Goal: Information Seeking & Learning: Learn about a topic

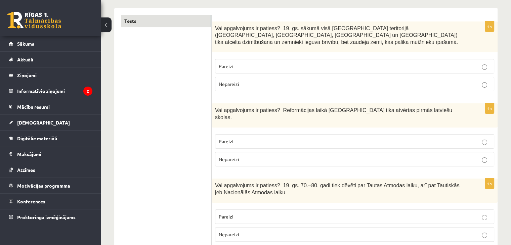
scroll to position [103, 0]
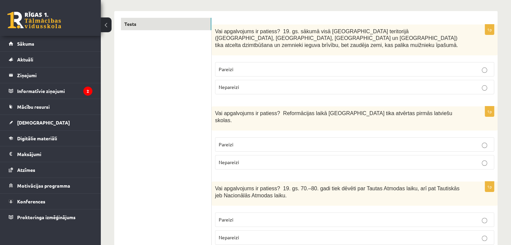
click at [244, 84] on p "Nepareizi" at bounding box center [355, 87] width 272 height 7
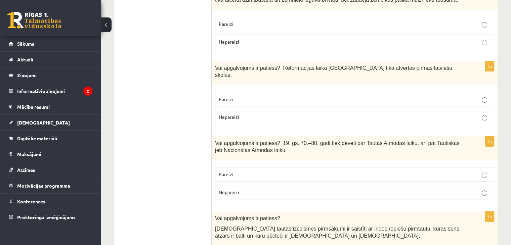
scroll to position [136, 0]
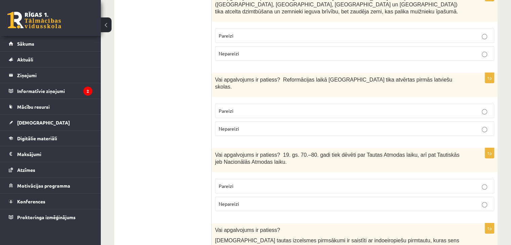
click at [244, 108] on p "Pareizi" at bounding box center [355, 111] width 272 height 7
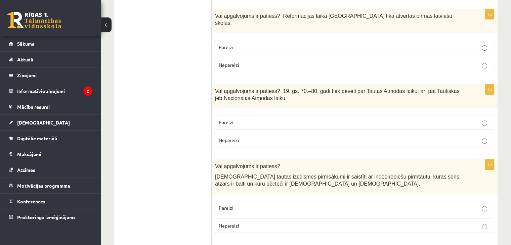
scroll to position [204, 0]
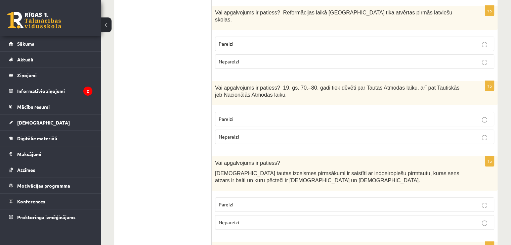
click at [226, 116] on span "Pareizi" at bounding box center [226, 119] width 15 height 6
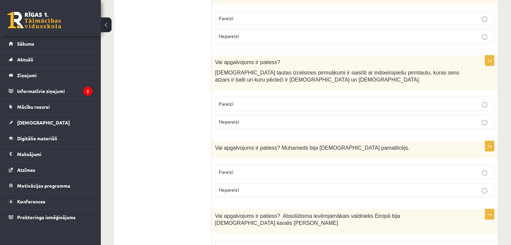
scroll to position [338, 0]
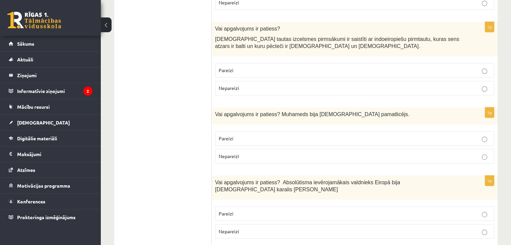
click at [257, 67] on p "Pareizi" at bounding box center [355, 70] width 272 height 7
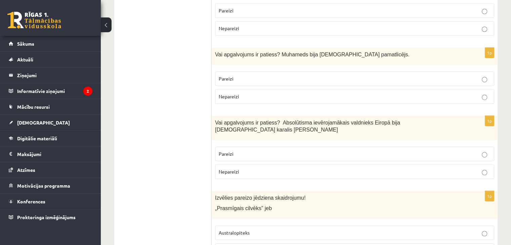
scroll to position [405, 0]
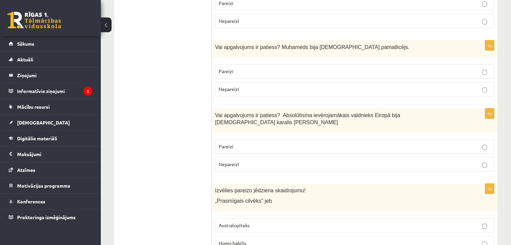
click at [264, 68] on p "Pareizi" at bounding box center [355, 71] width 272 height 7
click at [248, 143] on p "Pareizi" at bounding box center [355, 146] width 272 height 7
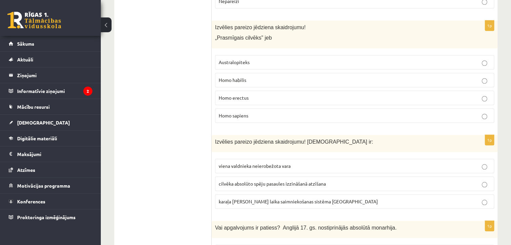
scroll to position [563, 0]
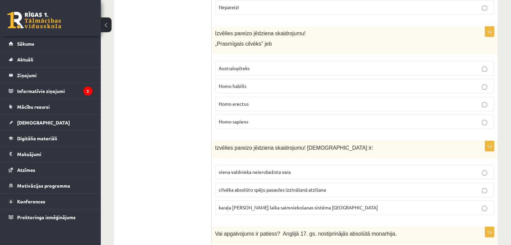
click at [311, 79] on label "Homo habilis" at bounding box center [354, 86] width 279 height 14
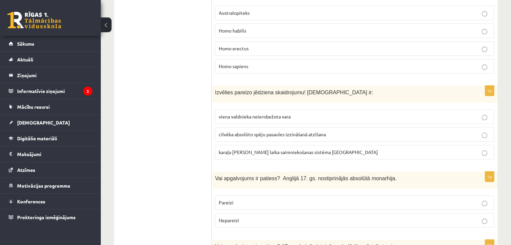
scroll to position [630, 0]
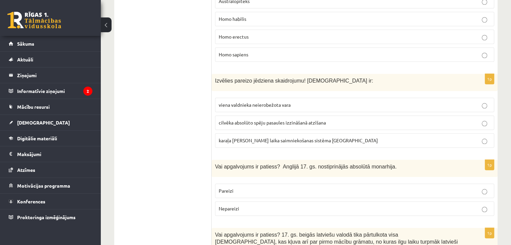
click at [270, 98] on label "viena valdnieka neierobežota vara" at bounding box center [354, 105] width 279 height 14
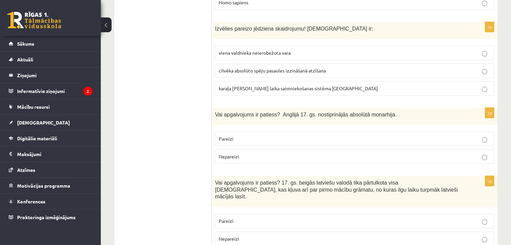
scroll to position [697, 0]
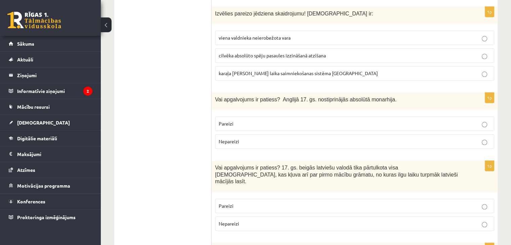
click at [233, 134] on label "Nepareizi" at bounding box center [354, 141] width 279 height 14
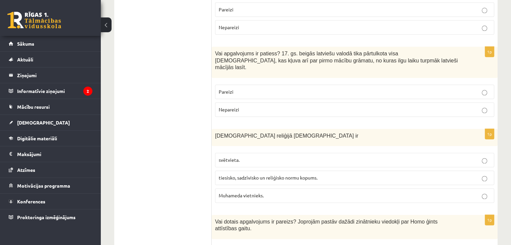
scroll to position [832, 0]
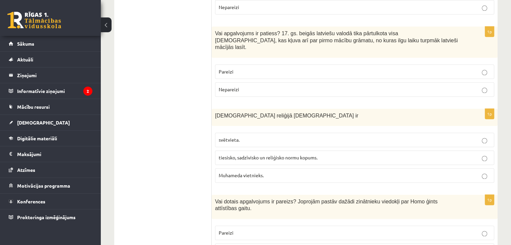
click at [249, 68] on p "Pareizi" at bounding box center [355, 71] width 272 height 7
click at [252, 155] on span "tiesisko, sadzīvisko un reliģisko normu kopums." at bounding box center [268, 158] width 99 height 6
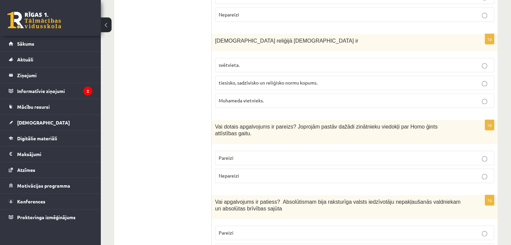
scroll to position [932, 0]
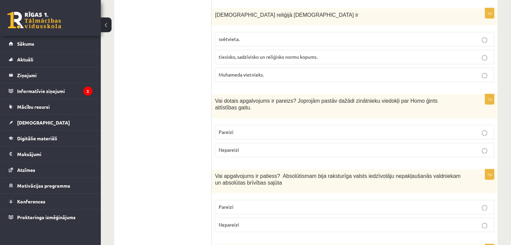
click at [227, 129] on span "Pareizi" at bounding box center [226, 132] width 15 height 6
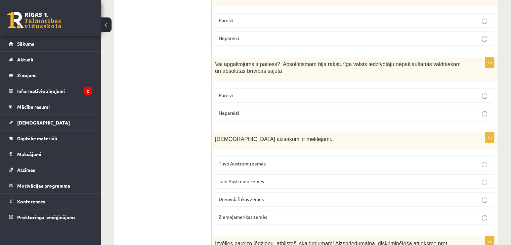
scroll to position [1038, 0]
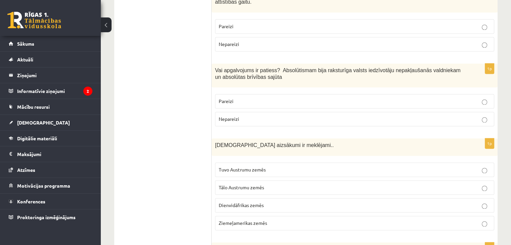
click at [387, 94] on label "Pareizi" at bounding box center [354, 101] width 279 height 14
click at [387, 116] on p "Nepareizi" at bounding box center [355, 119] width 272 height 7
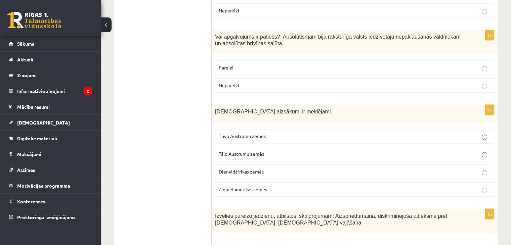
click at [248, 133] on span "Tuvo Austrumu zemēs" at bounding box center [242, 136] width 47 height 6
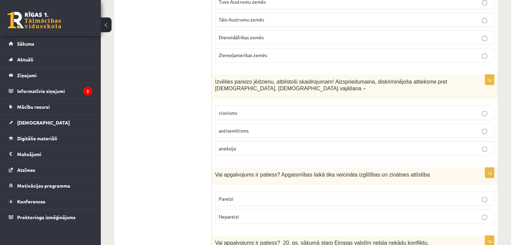
scroll to position [1240, 0]
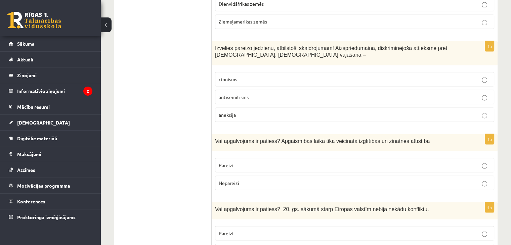
click at [238, 94] on span "antisemītisms" at bounding box center [234, 97] width 30 height 6
click at [245, 162] on p "Pareizi" at bounding box center [355, 165] width 272 height 7
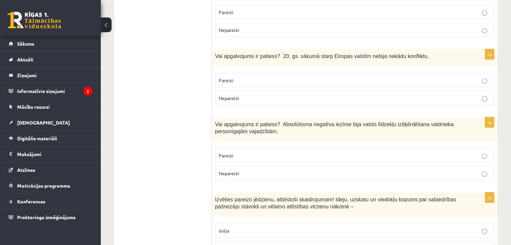
scroll to position [1408, 0]
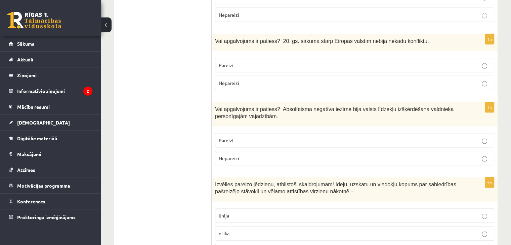
click at [270, 137] on p "Pareizi" at bounding box center [355, 140] width 272 height 7
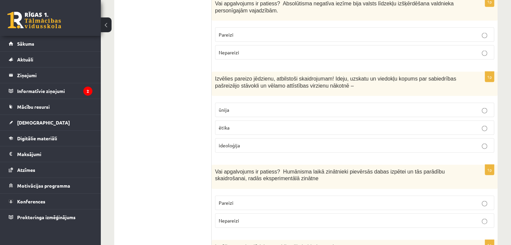
scroll to position [1511, 0]
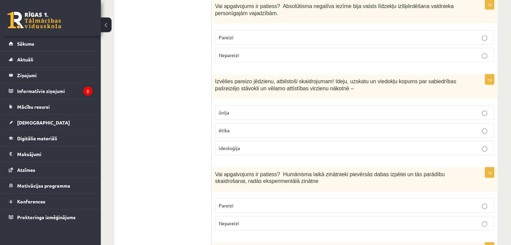
click at [265, 141] on label "ideoloģija" at bounding box center [354, 148] width 279 height 14
click at [242, 202] on p "Pareizi" at bounding box center [355, 205] width 272 height 7
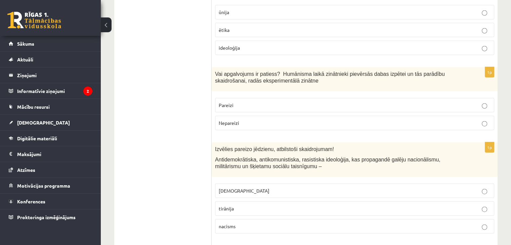
scroll to position [1612, 0]
click at [268, 187] on p "fašisms" at bounding box center [355, 190] width 272 height 7
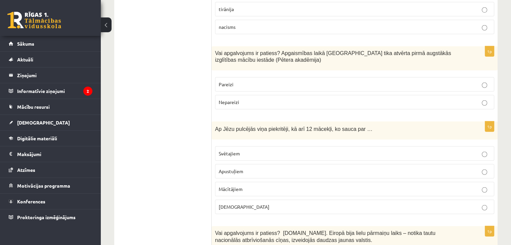
scroll to position [1814, 0]
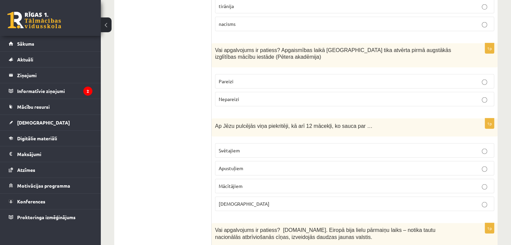
click at [300, 78] on p "Pareizi" at bounding box center [355, 81] width 272 height 7
click at [244, 165] on p "Apustuļiem" at bounding box center [355, 168] width 272 height 7
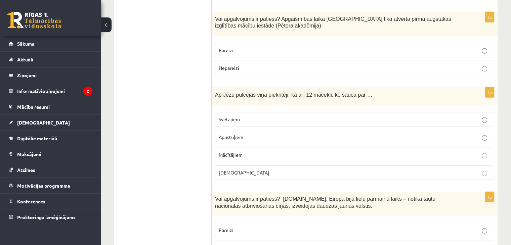
scroll to position [1882, 0]
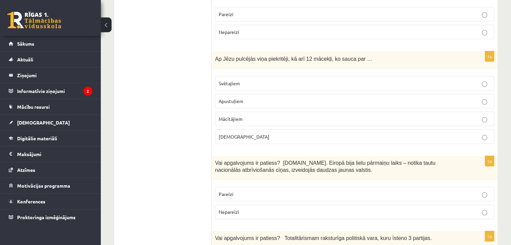
click at [258, 191] on p "Pareizi" at bounding box center [355, 194] width 272 height 7
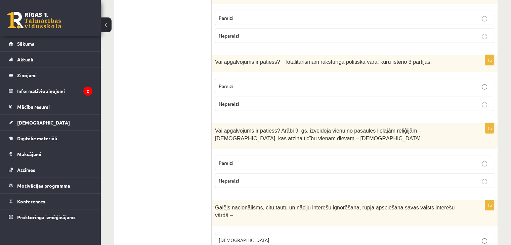
scroll to position [2061, 0]
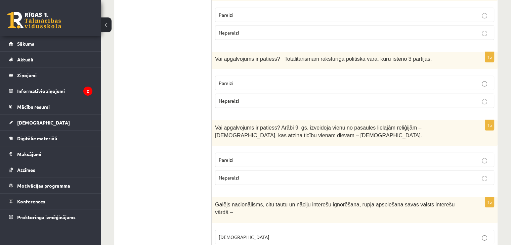
click at [259, 97] on p "Nepareizi" at bounding box center [355, 100] width 272 height 7
click at [247, 171] on label "Nepareizi" at bounding box center [354, 178] width 279 height 14
click at [239, 234] on p "šovinisms" at bounding box center [355, 237] width 272 height 7
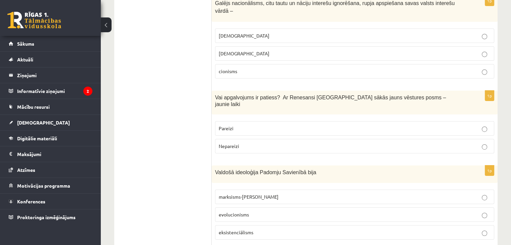
scroll to position [2296, 0]
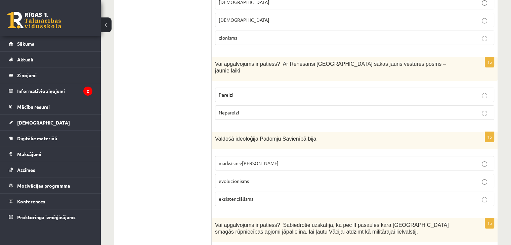
click at [257, 91] on p "Pareizi" at bounding box center [355, 94] width 272 height 7
click at [264, 160] on p "marksisms-ļeņinisms" at bounding box center [355, 163] width 272 height 7
drag, startPoint x: 252, startPoint y: 211, endPoint x: 275, endPoint y: 176, distance: 42.0
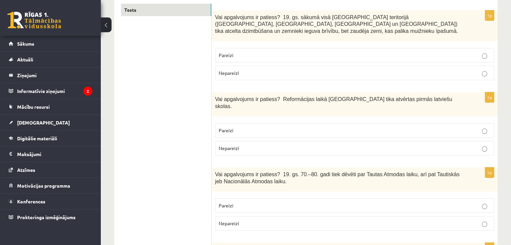
scroll to position [0, 0]
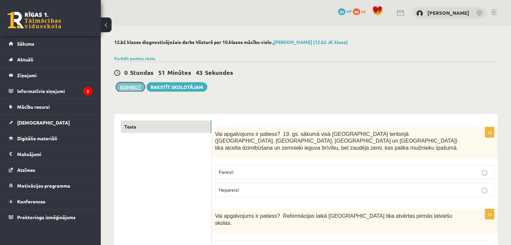
click at [133, 89] on button "Iesniegt" at bounding box center [130, 86] width 29 height 9
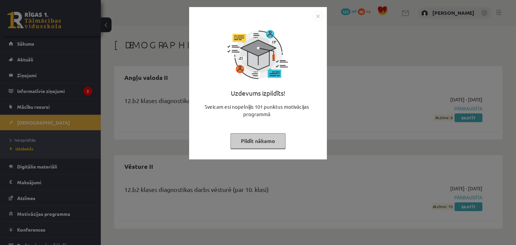
click at [315, 17] on img "Close" at bounding box center [318, 16] width 10 height 10
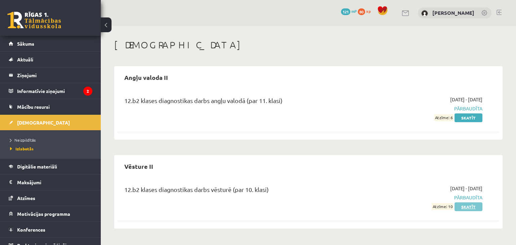
click at [469, 210] on link "Skatīt" at bounding box center [469, 207] width 28 height 9
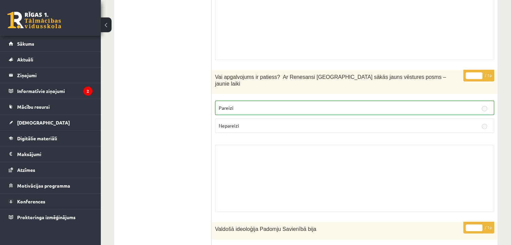
scroll to position [4268, 0]
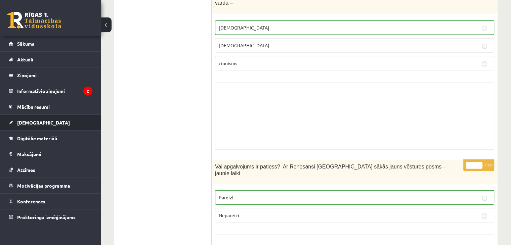
click at [20, 123] on span "[DEMOGRAPHIC_DATA]" at bounding box center [43, 123] width 53 height 6
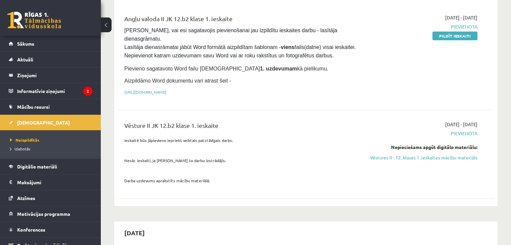
scroll to position [67, 0]
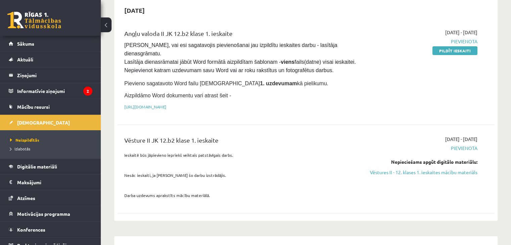
drag, startPoint x: 408, startPoint y: 164, endPoint x: 316, endPoint y: 39, distance: 155.5
click at [408, 169] on link "Vēstures II - 12. klases 1. ieskaites mācību materiāls" at bounding box center [422, 172] width 111 height 7
click at [51, 92] on legend "Informatīvie ziņojumi 2" at bounding box center [54, 90] width 75 height 15
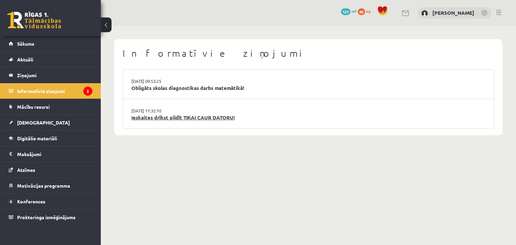
click at [156, 116] on link "Ieskaites drīkst pildīt TIKAI CAUR DATORU!" at bounding box center [308, 118] width 354 height 8
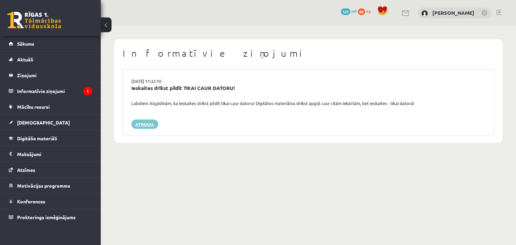
click at [140, 124] on link "Atpakaļ" at bounding box center [144, 124] width 27 height 9
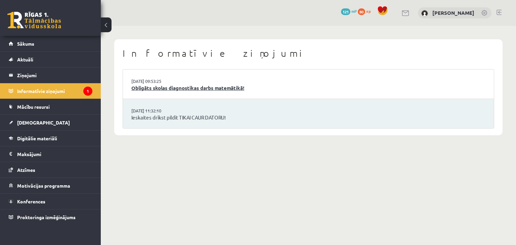
click at [154, 90] on link "Obligāts skolas diagnostikas darbs matemātikā!" at bounding box center [308, 88] width 354 height 8
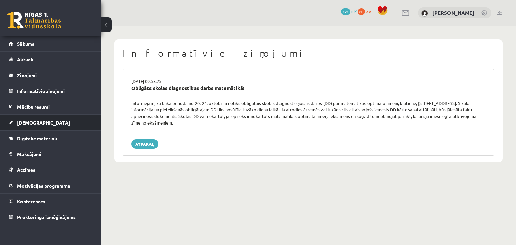
click at [23, 122] on span "[DEMOGRAPHIC_DATA]" at bounding box center [43, 123] width 53 height 6
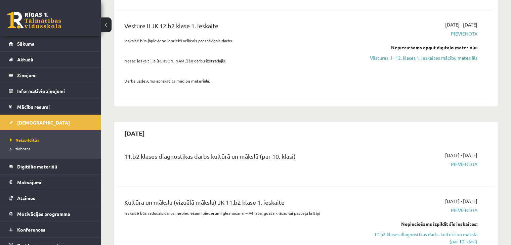
scroll to position [235, 0]
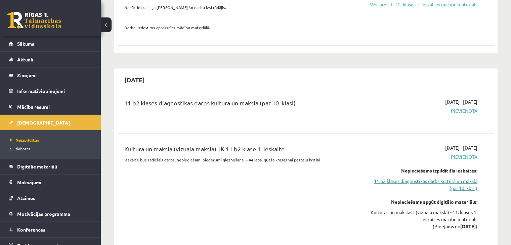
click at [413, 178] on link "11.b2 klases diagnostikas darbs kultūrā un mākslā (par 10. klasi)" at bounding box center [422, 185] width 111 height 14
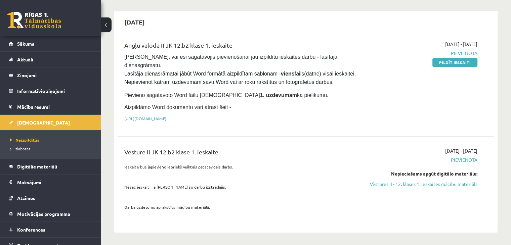
scroll to position [67, 0]
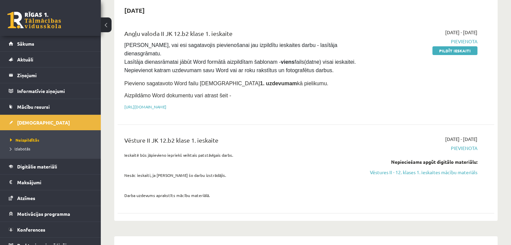
drag, startPoint x: 418, startPoint y: 164, endPoint x: 280, endPoint y: 33, distance: 190.7
click at [418, 169] on link "Vēstures II - 12. klases 1. ieskaites mācību materiāls" at bounding box center [422, 172] width 111 height 7
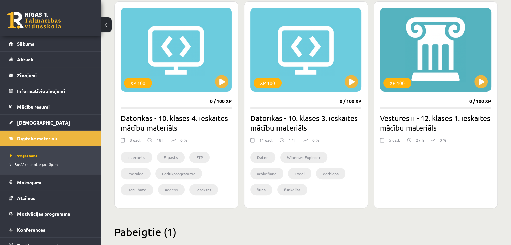
scroll to position [162, 0]
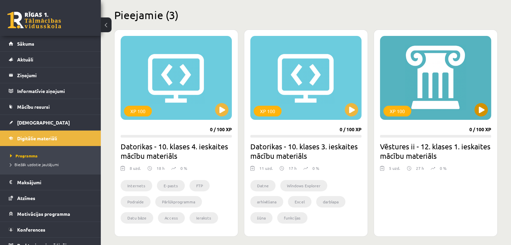
click at [469, 101] on div "XP 100" at bounding box center [435, 78] width 111 height 84
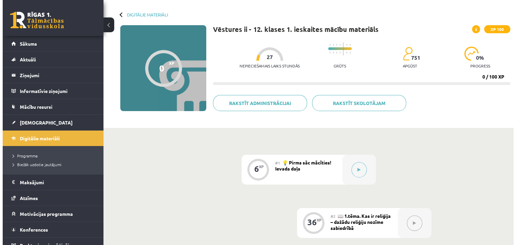
scroll to position [67, 0]
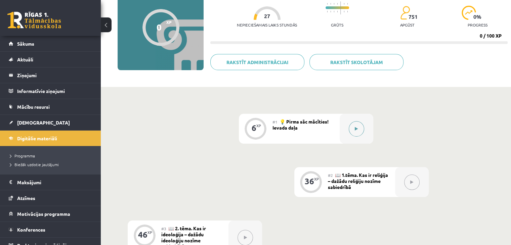
click at [357, 129] on icon at bounding box center [356, 129] width 3 height 4
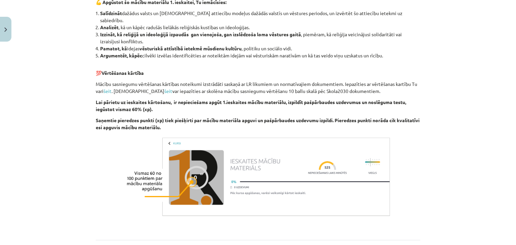
scroll to position [632, 0]
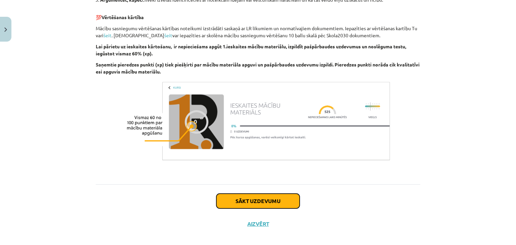
click at [257, 194] on button "Sākt uzdevumu" at bounding box center [257, 201] width 83 height 15
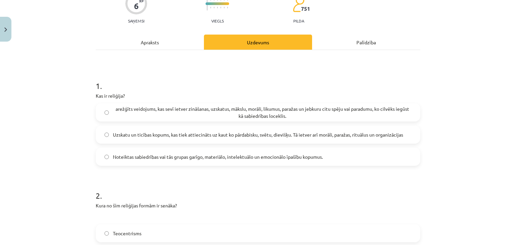
scroll to position [63, 0]
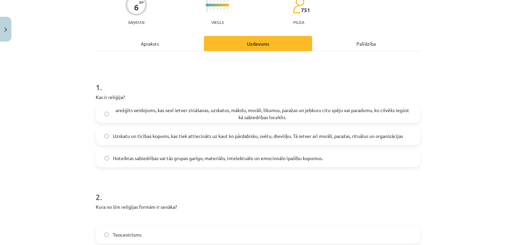
click at [179, 135] on span "Uzskatu un ticības kopums, kas tiek attiecināts uz kaut ko pārdabisku, svētu, d…" at bounding box center [258, 136] width 290 height 7
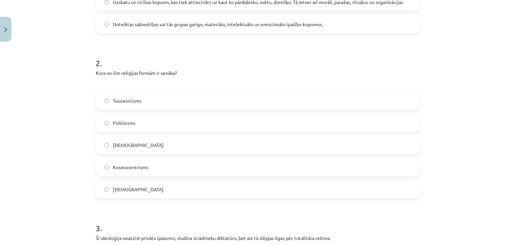
scroll to position [197, 0]
click at [133, 121] on label "Politeisms" at bounding box center [257, 122] width 323 height 17
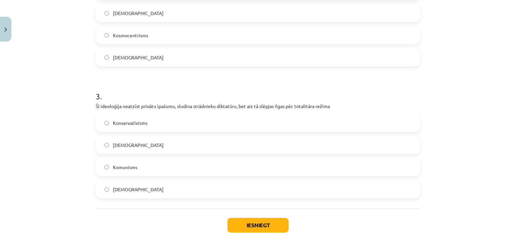
scroll to position [332, 0]
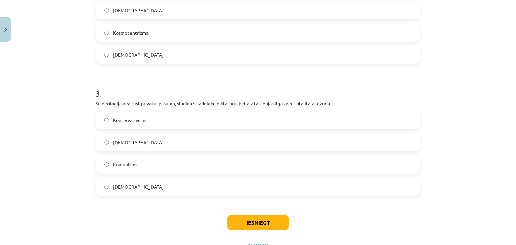
click at [114, 161] on span "Komunisms" at bounding box center [125, 164] width 25 height 7
click at [246, 216] on button "Iesniegt" at bounding box center [258, 222] width 61 height 15
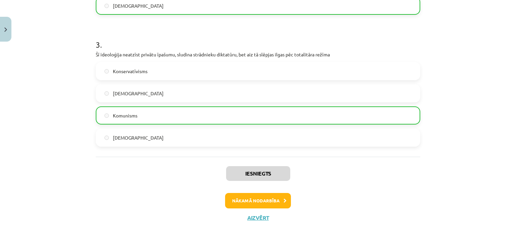
scroll to position [382, 0]
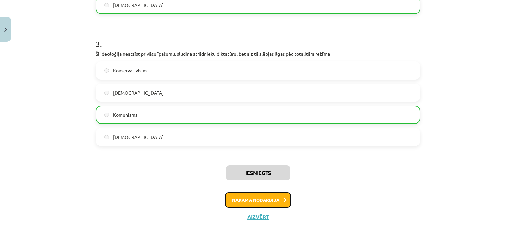
click at [268, 200] on button "Nākamā nodarbība" at bounding box center [258, 200] width 66 height 15
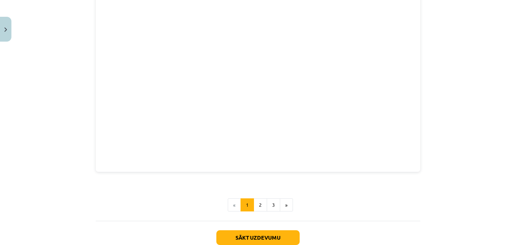
scroll to position [784, 0]
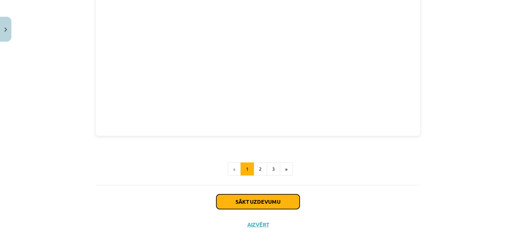
click at [265, 196] on button "Sākt uzdevumu" at bounding box center [257, 202] width 83 height 15
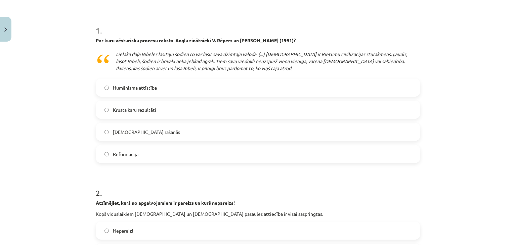
scroll to position [134, 0]
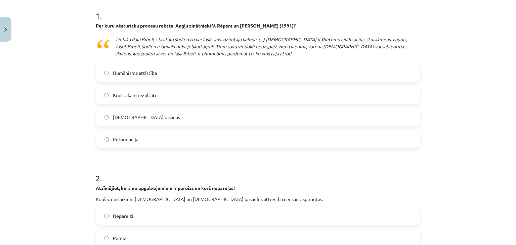
click at [128, 145] on label "Reformācija" at bounding box center [257, 139] width 323 height 17
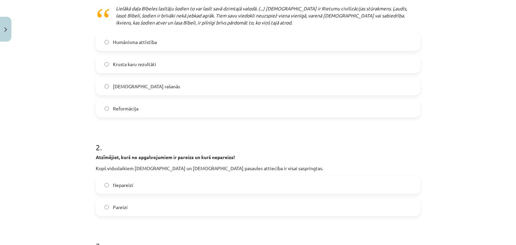
scroll to position [202, 0]
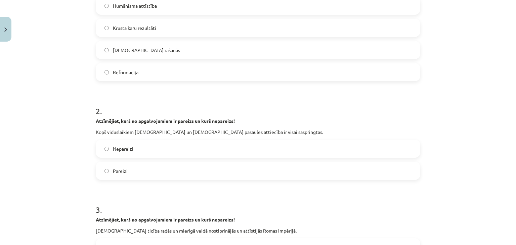
click at [122, 172] on span "Pareizi" at bounding box center [120, 171] width 15 height 7
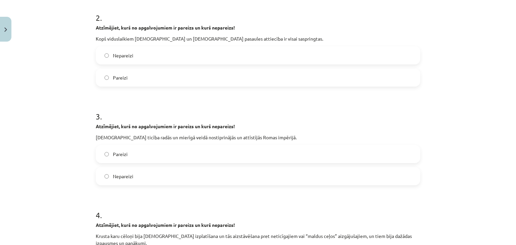
scroll to position [336, 0]
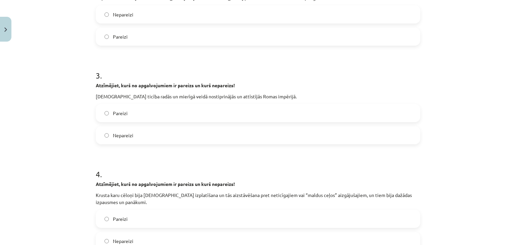
click at [118, 131] on label "Nepareizi" at bounding box center [257, 135] width 323 height 17
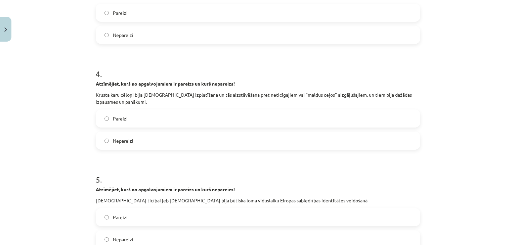
scroll to position [437, 0]
click at [114, 116] on span "Pareizi" at bounding box center [120, 118] width 15 height 7
click at [135, 221] on label "Pareizi" at bounding box center [257, 217] width 323 height 17
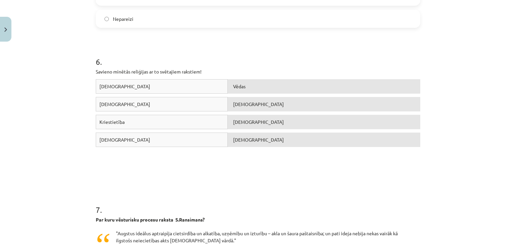
scroll to position [672, 0]
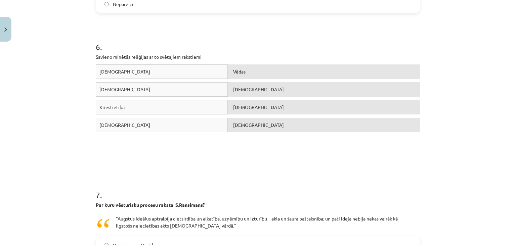
drag, startPoint x: 189, startPoint y: 71, endPoint x: 234, endPoint y: 107, distance: 56.9
click at [231, 112] on div "Jūdaisms Vēdas Hinduisms Bībele Kriestietība Tora Islāms Korans" at bounding box center [258, 115] width 325 height 101
click at [254, 149] on div "Jūdaisms Tora Hinduisms Vēdas Kriestietība Bībele Islāms Korans" at bounding box center [258, 115] width 325 height 101
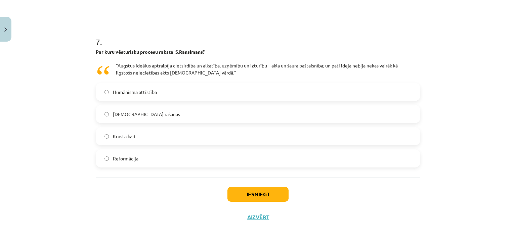
scroll to position [826, 0]
click at [108, 137] on label "Krusta kari" at bounding box center [257, 136] width 323 height 17
click at [254, 191] on button "Iesniegt" at bounding box center [258, 194] width 61 height 15
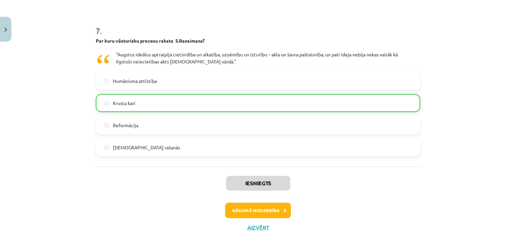
scroll to position [847, 0]
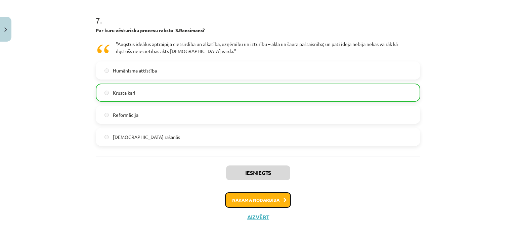
click at [270, 199] on button "Nākamā nodarbība" at bounding box center [258, 200] width 66 height 15
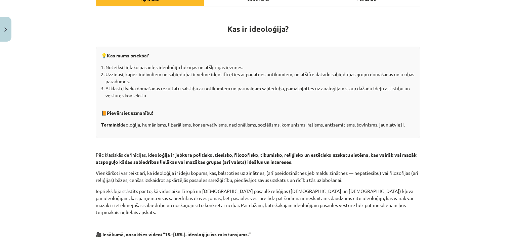
scroll to position [134, 0]
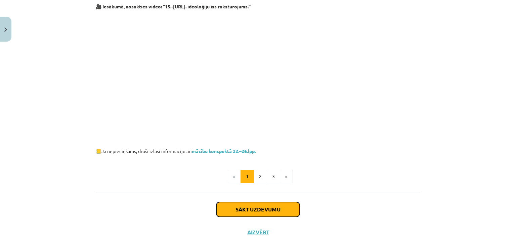
click at [248, 202] on button "Sākt uzdevumu" at bounding box center [257, 209] width 83 height 15
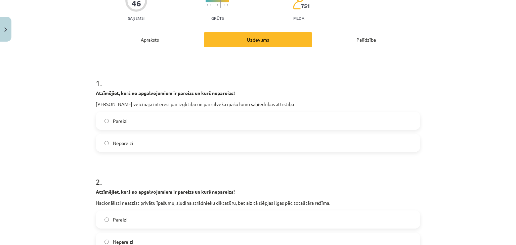
scroll to position [67, 0]
click at [122, 123] on span "Pareizi" at bounding box center [120, 120] width 15 height 7
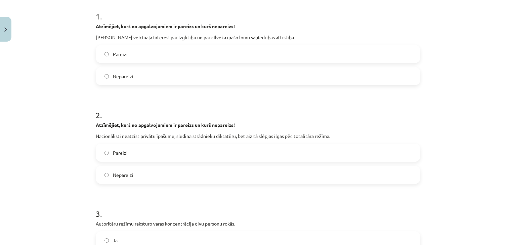
scroll to position [134, 0]
click at [147, 177] on label "Nepareizi" at bounding box center [257, 174] width 323 height 17
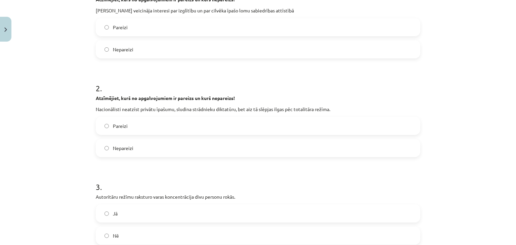
scroll to position [202, 0]
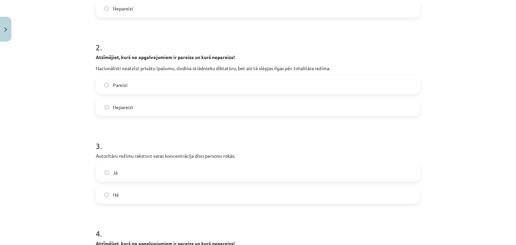
click at [120, 194] on label "Nē" at bounding box center [257, 195] width 323 height 17
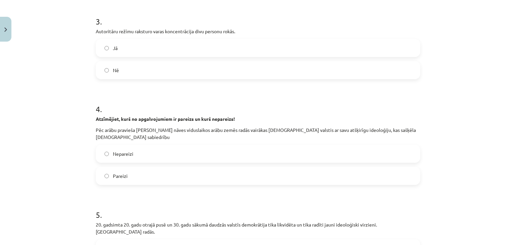
scroll to position [336, 0]
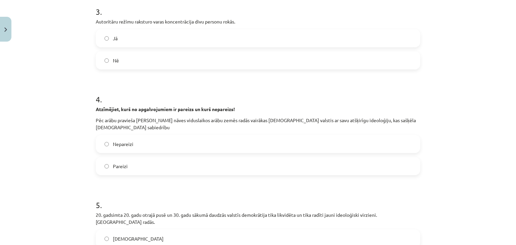
click at [140, 169] on label "Pareizi" at bounding box center [257, 166] width 323 height 17
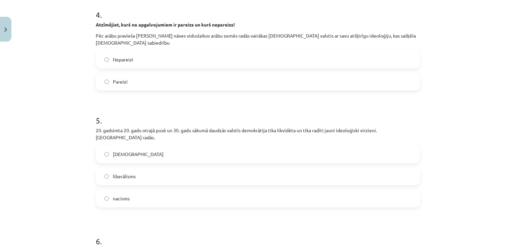
scroll to position [437, 0]
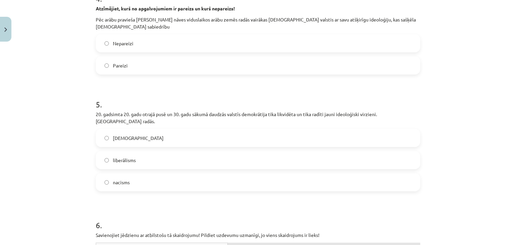
click at [130, 175] on label "nacisms" at bounding box center [257, 182] width 323 height 17
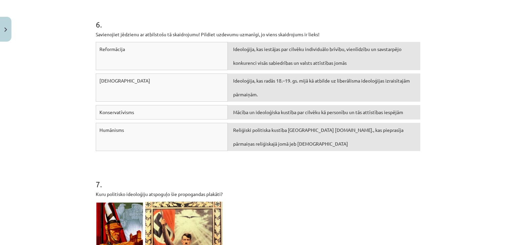
scroll to position [639, 0]
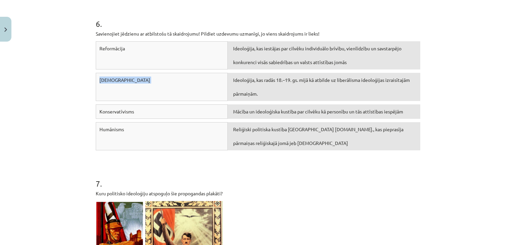
drag, startPoint x: 278, startPoint y: 66, endPoint x: 278, endPoint y: 75, distance: 8.4
click at [278, 75] on div "Reformācija Ideoloģija, kas iestājas par cilvēku individuālo brīvību, vienlīdzī…" at bounding box center [258, 97] width 325 height 113
click at [157, 84] on div "Liberālisms" at bounding box center [162, 87] width 132 height 28
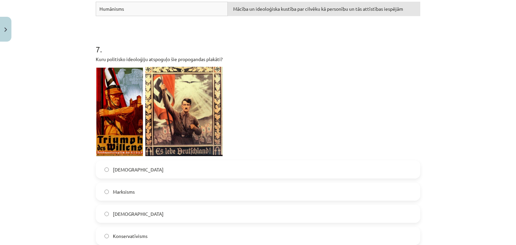
scroll to position [807, 0]
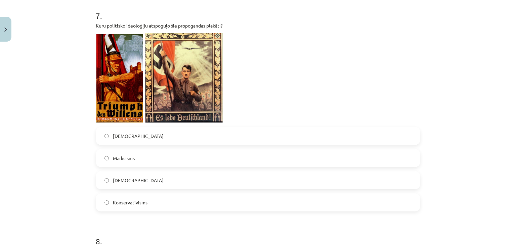
click at [117, 133] on span "Fašisms" at bounding box center [138, 136] width 51 height 7
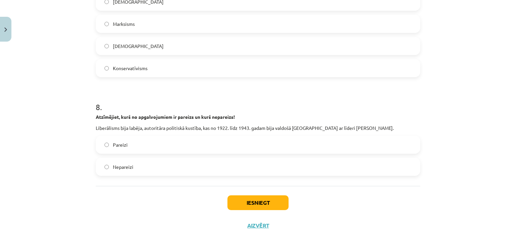
scroll to position [942, 0]
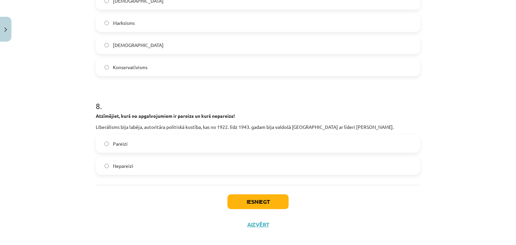
click at [184, 158] on label "Nepareizi" at bounding box center [257, 166] width 323 height 17
click at [259, 195] on button "Iesniegt" at bounding box center [258, 202] width 61 height 15
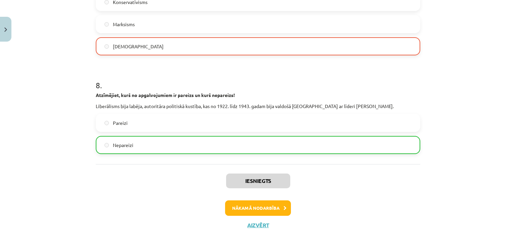
scroll to position [963, 0]
click at [271, 200] on button "Nākamā nodarbība" at bounding box center [258, 207] width 66 height 15
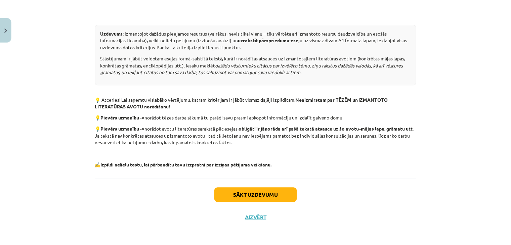
scroll to position [358, 0]
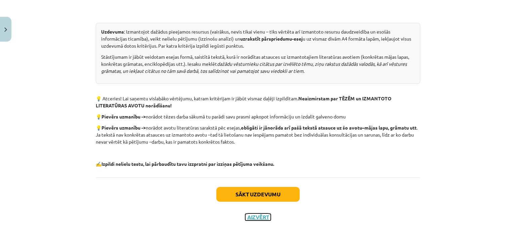
click at [258, 217] on button "Aizvērt" at bounding box center [258, 217] width 26 height 7
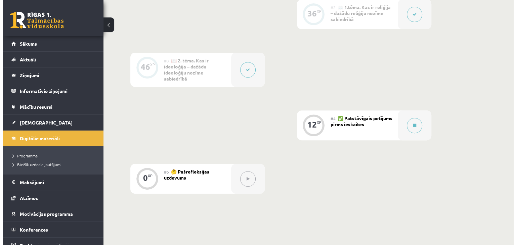
scroll to position [269, 0]
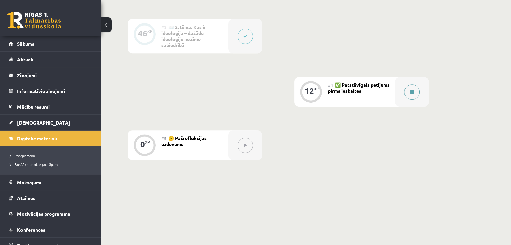
click at [411, 93] on icon at bounding box center [411, 92] width 3 height 4
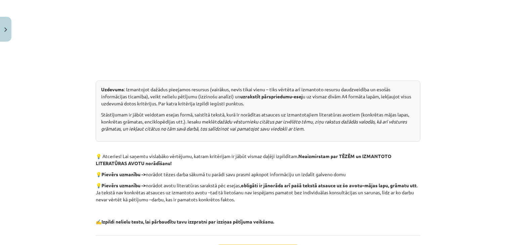
scroll to position [358, 0]
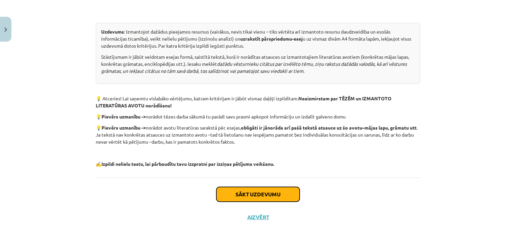
click at [264, 187] on button "Sākt uzdevumu" at bounding box center [257, 194] width 83 height 15
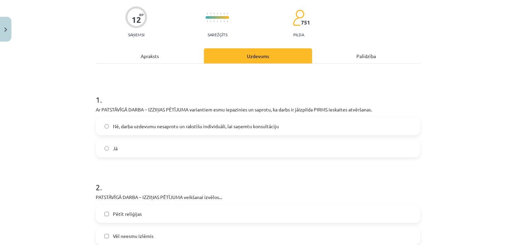
scroll to position [84, 0]
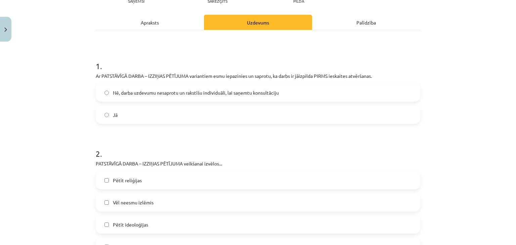
click at [172, 113] on label "Jā" at bounding box center [257, 115] width 323 height 17
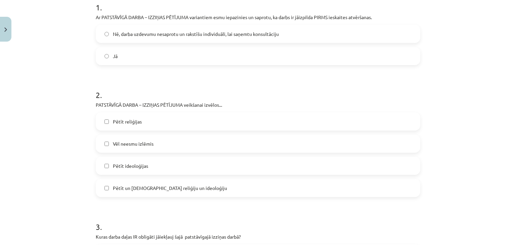
scroll to position [151, 0]
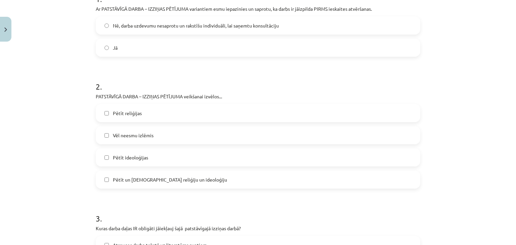
click at [153, 114] on label "Pētīt reliģijas" at bounding box center [257, 113] width 323 height 17
click at [125, 117] on label "Pētīt reliģijas" at bounding box center [257, 113] width 323 height 17
click at [127, 136] on span "Vēl neesmu izlēmis" at bounding box center [133, 135] width 41 height 7
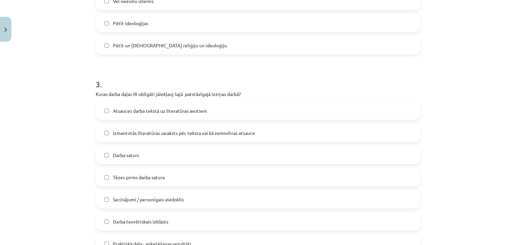
scroll to position [319, 0]
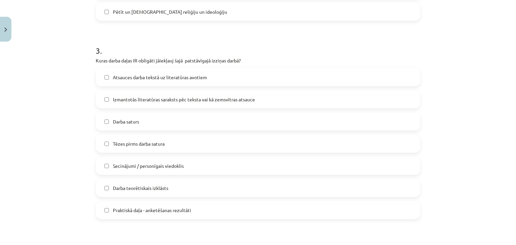
click at [198, 77] on span "Atsauces darba tekstā uz literatūras avotiem" at bounding box center [160, 77] width 94 height 7
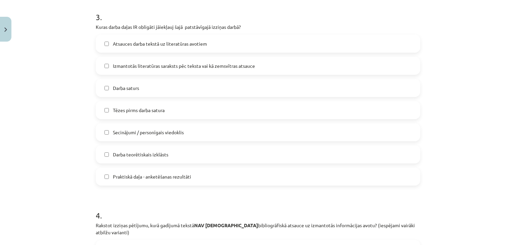
click at [158, 87] on label "Darba saturs" at bounding box center [257, 88] width 323 height 17
click at [167, 131] on span "Secinājumi / personīgais viedoklis" at bounding box center [148, 132] width 71 height 7
click at [165, 65] on span "Izmantotās literatūras saraksts pēc teksta vai kā zemsvītras atsauce" at bounding box center [184, 66] width 142 height 7
click at [163, 111] on span "Tēzes pirms darba satura" at bounding box center [139, 110] width 52 height 7
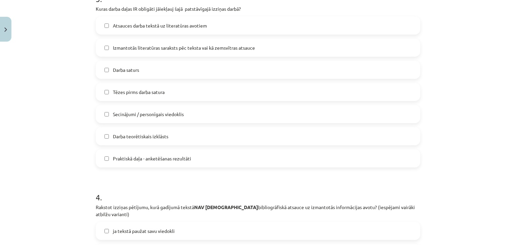
scroll to position [387, 0]
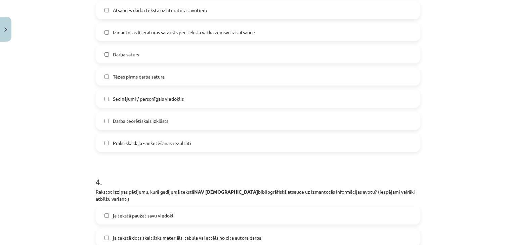
click at [168, 121] on label "Darba teorētiskais izklāsts" at bounding box center [257, 121] width 323 height 17
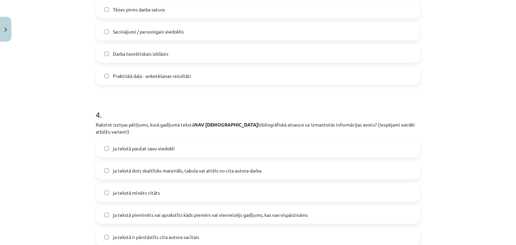
click at [147, 80] on label "Praktiskā daļa - anketēšanas rezultāti" at bounding box center [257, 76] width 323 height 17
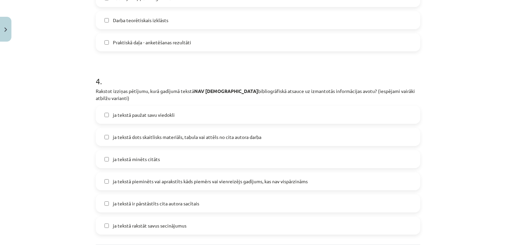
click at [149, 51] on div "Praktiskā daļa - anketēšanas rezultāti" at bounding box center [258, 42] width 325 height 18
click at [123, 46] on label "Praktiskā daļa - anketēšanas rezultāti" at bounding box center [257, 42] width 323 height 17
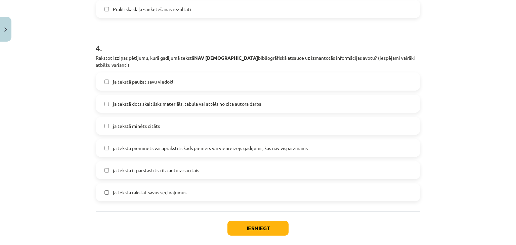
scroll to position [521, 0]
click at [134, 78] on span "ja tekstā paužat savu viedokli" at bounding box center [144, 81] width 62 height 7
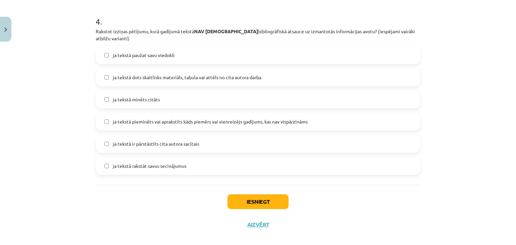
scroll to position [548, 0]
click at [168, 162] on span "ja tekstā rakstāt savus secinājumus" at bounding box center [150, 165] width 74 height 7
click at [264, 194] on button "Iesniegt" at bounding box center [258, 201] width 61 height 15
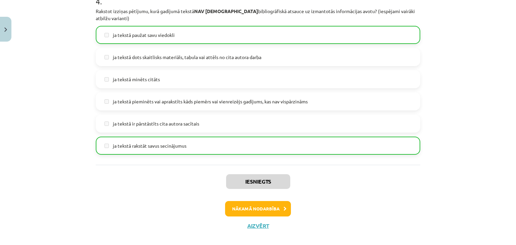
scroll to position [569, 0]
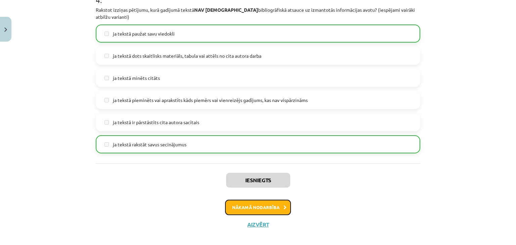
click at [274, 200] on button "Nākamā nodarbība" at bounding box center [258, 207] width 66 height 15
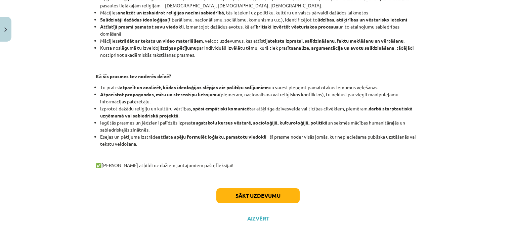
scroll to position [149, 0]
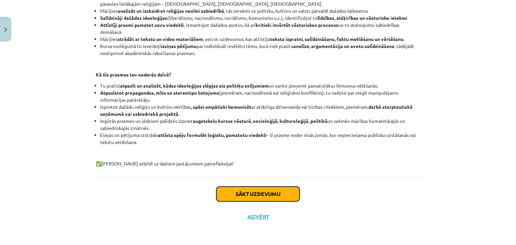
click at [262, 193] on button "Sākt uzdevumu" at bounding box center [257, 194] width 83 height 15
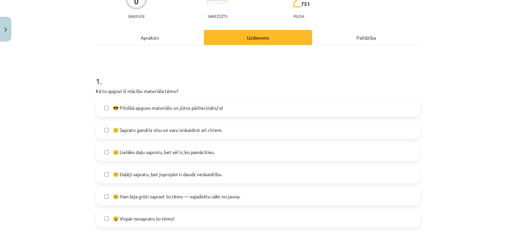
scroll to position [118, 0]
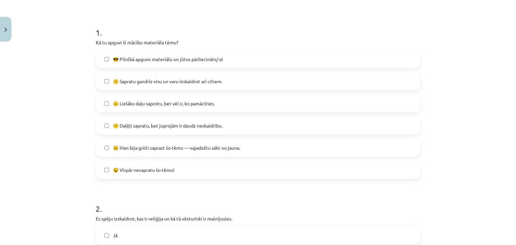
click at [155, 83] on span "🙂 Sapratu gandrīz visu un varu izskaidrot arī citiem." at bounding box center [168, 81] width 110 height 7
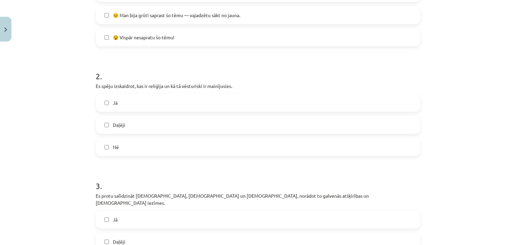
scroll to position [252, 0]
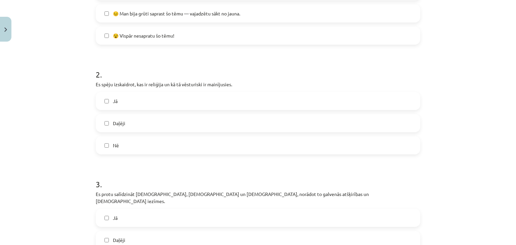
click at [136, 97] on label "Jā" at bounding box center [257, 101] width 323 height 17
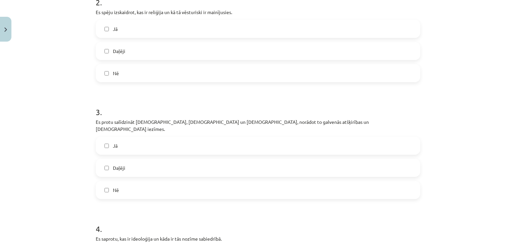
scroll to position [353, 0]
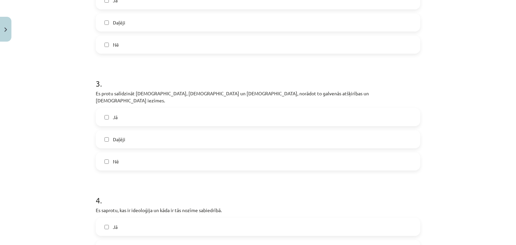
click at [141, 109] on label "Jā" at bounding box center [257, 117] width 323 height 17
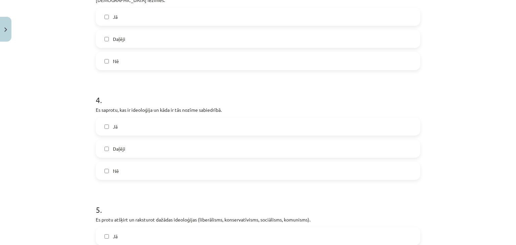
scroll to position [454, 0]
click at [149, 120] on label "Jā" at bounding box center [257, 126] width 323 height 17
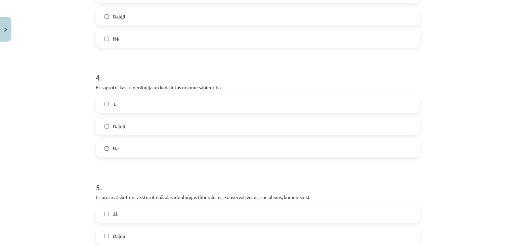
scroll to position [555, 0]
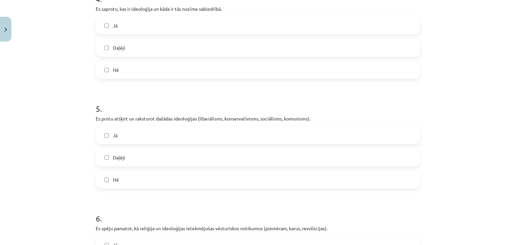
click at [142, 128] on label "Jā" at bounding box center [257, 135] width 323 height 17
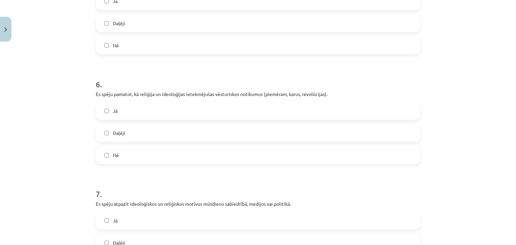
click at [139, 103] on label "Jā" at bounding box center [257, 111] width 323 height 17
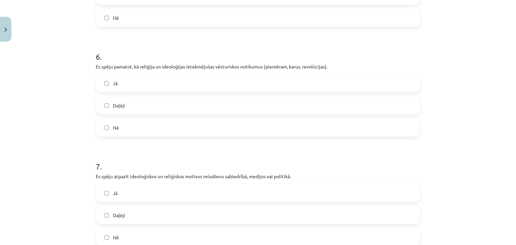
scroll to position [790, 0]
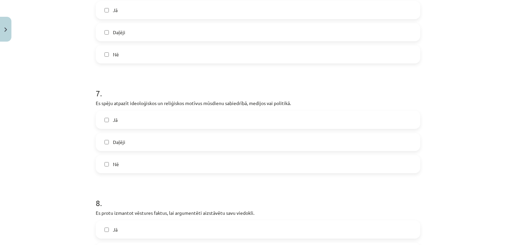
click at [139, 112] on label "Jā" at bounding box center [257, 120] width 323 height 17
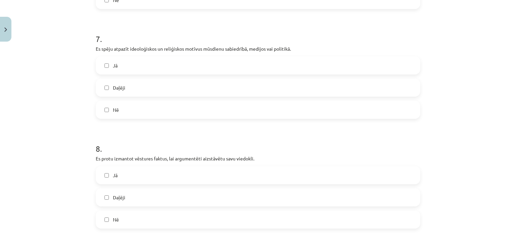
scroll to position [924, 0]
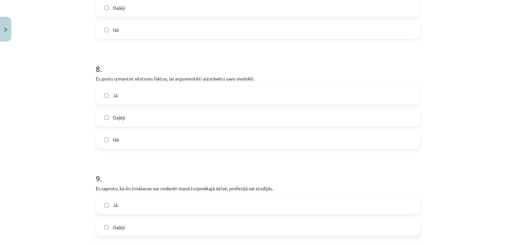
click at [134, 88] on label "Jā" at bounding box center [257, 95] width 323 height 17
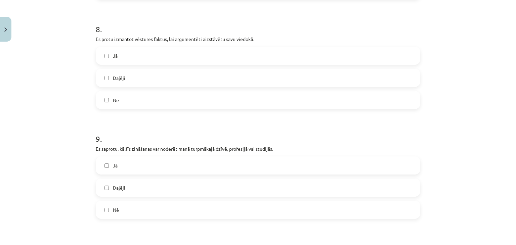
scroll to position [1025, 0]
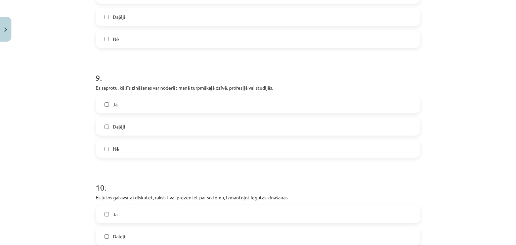
click at [139, 121] on label "Daļēji" at bounding box center [257, 126] width 323 height 17
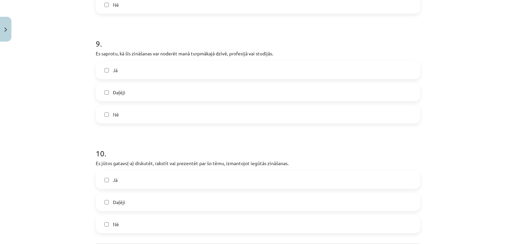
scroll to position [1119, 0]
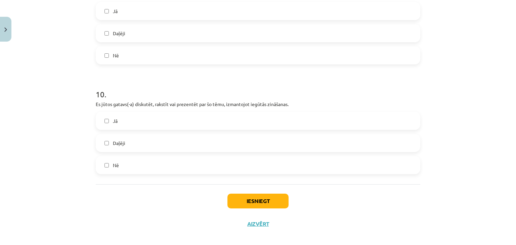
click at [132, 54] on label "Nē" at bounding box center [257, 55] width 323 height 17
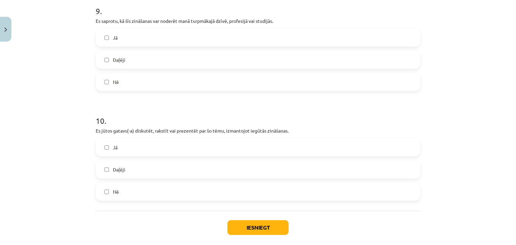
scroll to position [1085, 0]
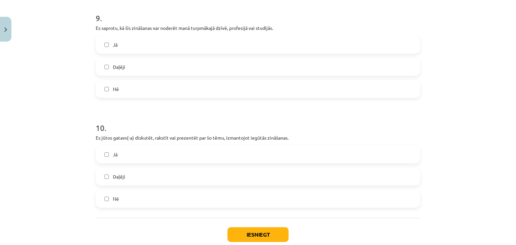
click at [144, 70] on div "Jā Daļēji Nē" at bounding box center [258, 67] width 325 height 63
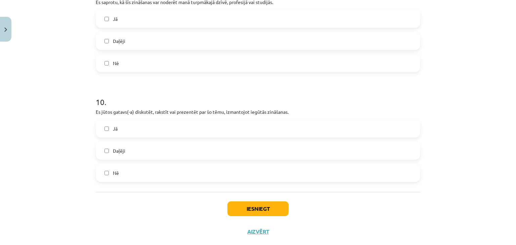
scroll to position [1119, 0]
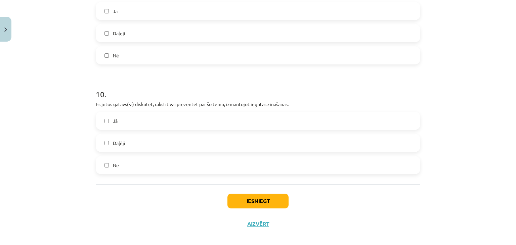
click at [156, 138] on label "Daļēji" at bounding box center [257, 143] width 323 height 17
click at [150, 113] on label "Jā" at bounding box center [257, 121] width 323 height 17
click at [271, 194] on button "Iesniegt" at bounding box center [258, 201] width 61 height 15
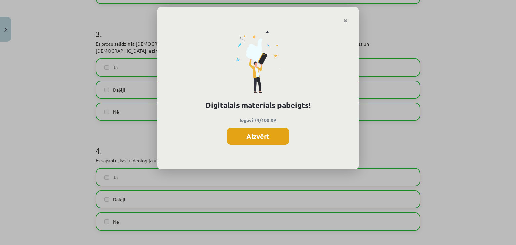
scroll to position [403, 0]
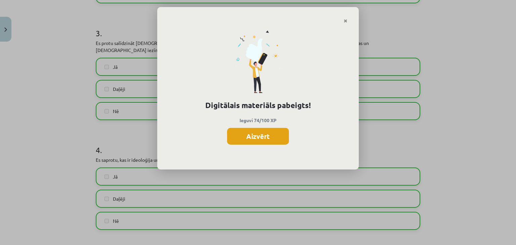
click at [270, 136] on button "Aizvērt" at bounding box center [258, 136] width 62 height 17
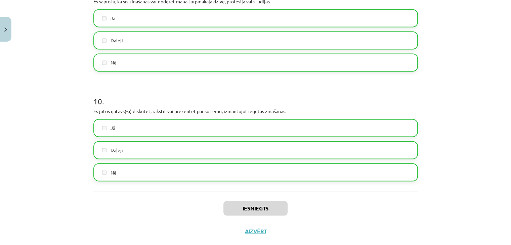
scroll to position [1119, 0]
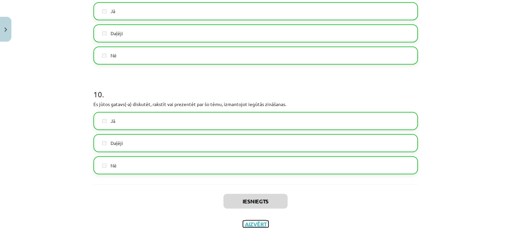
click at [255, 221] on button "Aizvērt" at bounding box center [256, 224] width 26 height 7
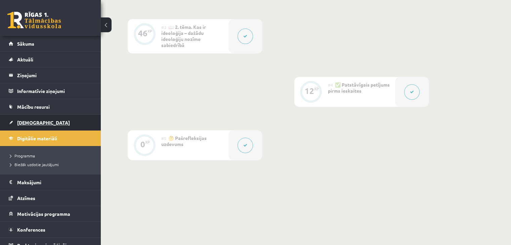
click at [27, 123] on span "[DEMOGRAPHIC_DATA]" at bounding box center [43, 123] width 53 height 6
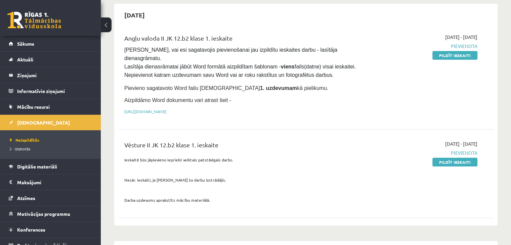
scroll to position [67, 0]
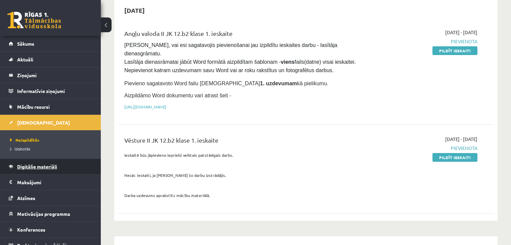
click at [39, 170] on link "Digitālie materiāli" at bounding box center [51, 166] width 84 height 15
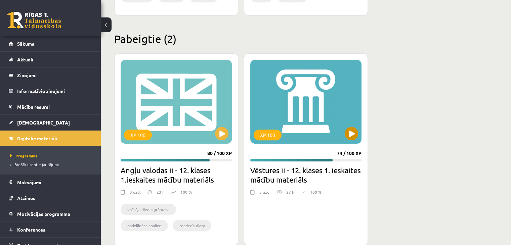
scroll to position [397, 0]
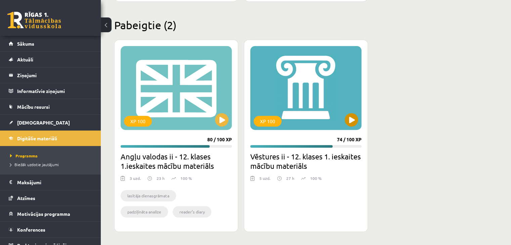
click at [268, 118] on div "XP 100" at bounding box center [268, 121] width 28 height 11
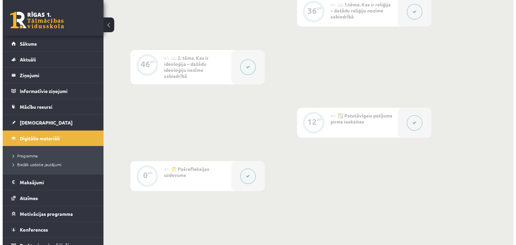
scroll to position [234, 0]
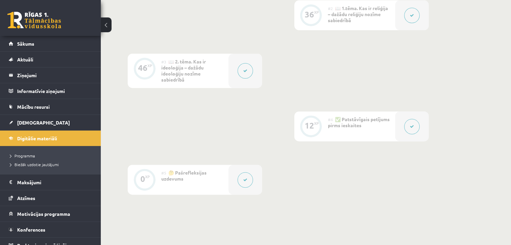
click at [413, 127] on icon at bounding box center [412, 127] width 4 height 4
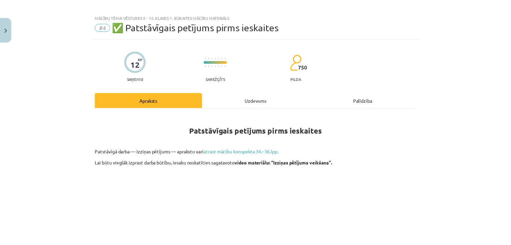
scroll to position [0, 0]
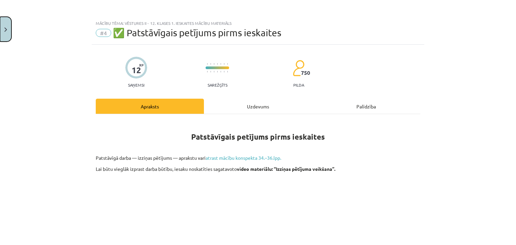
click at [8, 29] on button "Close" at bounding box center [5, 29] width 11 height 25
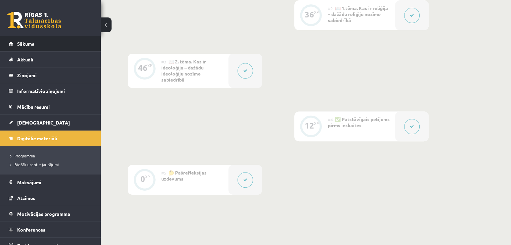
click at [23, 45] on span "Sākums" at bounding box center [25, 44] width 17 height 6
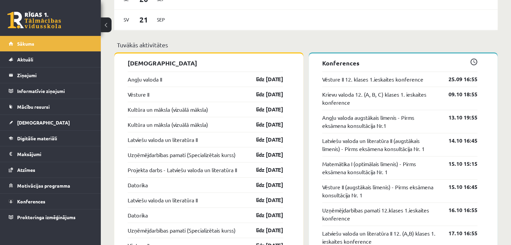
scroll to position [571, 0]
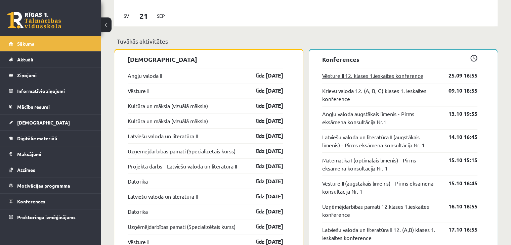
click at [355, 78] on link "Vēsture II 12. klases 1.ieskaites konference" at bounding box center [372, 76] width 101 height 8
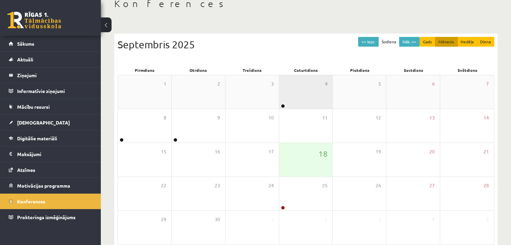
scroll to position [67, 0]
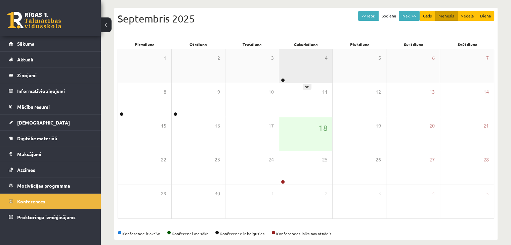
click at [308, 88] on icon at bounding box center [307, 87] width 4 height 4
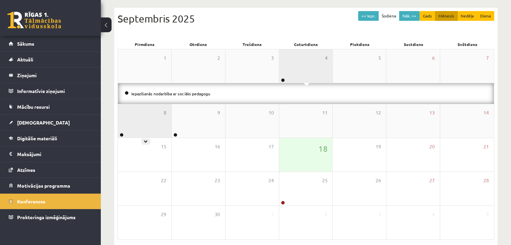
click at [145, 122] on div "8" at bounding box center [144, 121] width 53 height 34
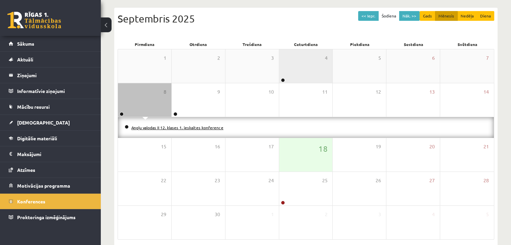
click at [157, 127] on link "Angļu valodas II 12. klases 1. ieskaites konference" at bounding box center [177, 127] width 92 height 5
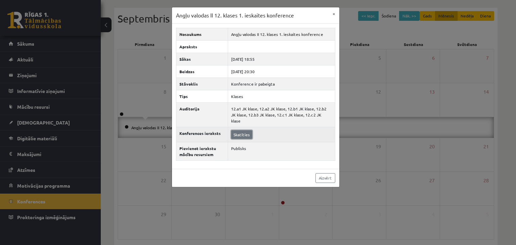
click at [239, 130] on link "Skatīties" at bounding box center [241, 134] width 21 height 9
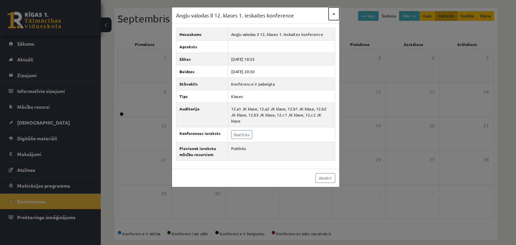
click at [334, 12] on button "×" at bounding box center [334, 13] width 11 height 13
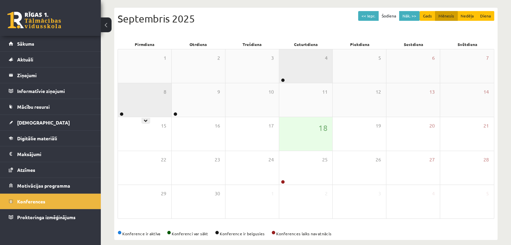
click at [146, 111] on div "8" at bounding box center [144, 100] width 53 height 34
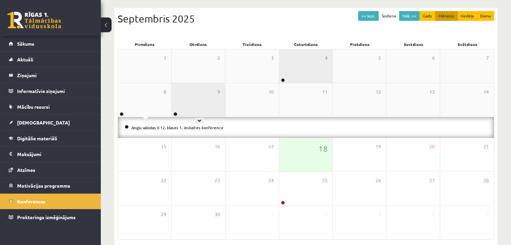
click at [194, 105] on div "9" at bounding box center [198, 100] width 53 height 34
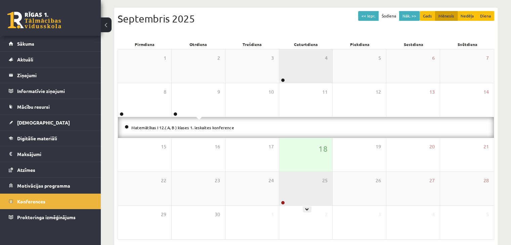
click at [293, 197] on div "25" at bounding box center [305, 189] width 53 height 34
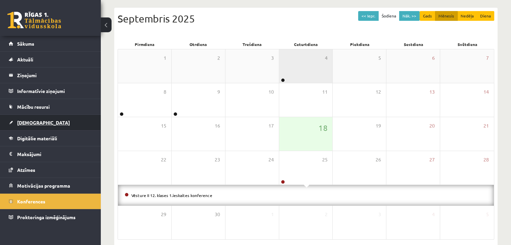
click at [33, 122] on span "[DEMOGRAPHIC_DATA]" at bounding box center [43, 123] width 53 height 6
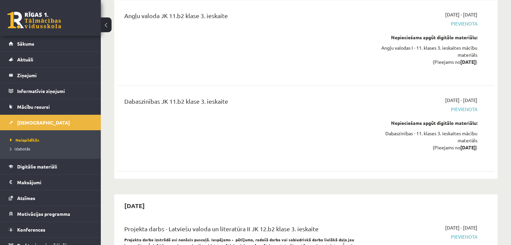
scroll to position [1882, 0]
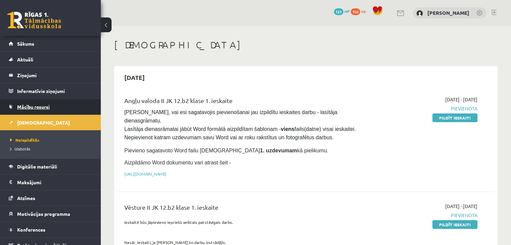
click at [38, 108] on span "Mācību resursi" at bounding box center [33, 107] width 33 height 6
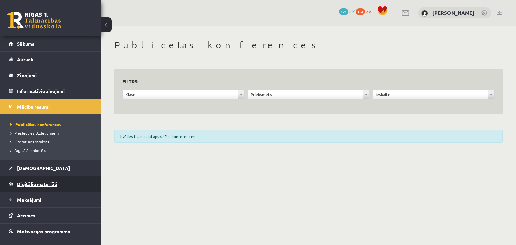
click at [50, 185] on span "Digitālie materiāli" at bounding box center [37, 184] width 40 height 6
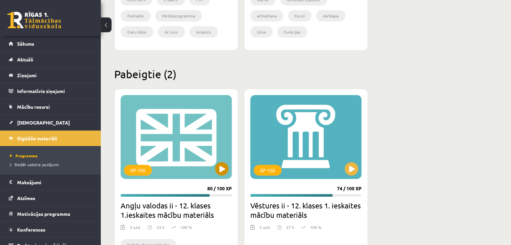
scroll to position [397, 0]
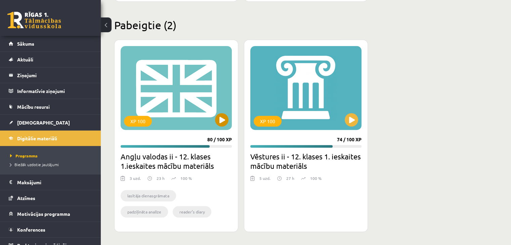
click at [183, 106] on div "XP 100" at bounding box center [176, 88] width 111 height 84
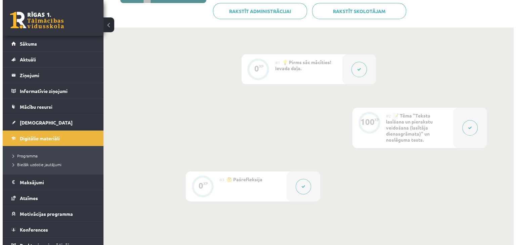
scroll to position [208, 0]
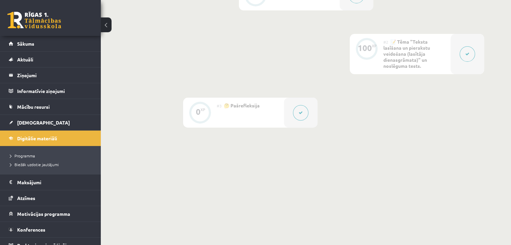
click at [471, 55] on button at bounding box center [467, 53] width 15 height 15
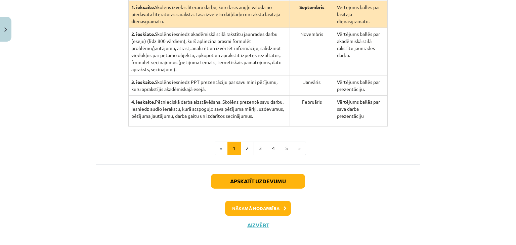
scroll to position [195, 0]
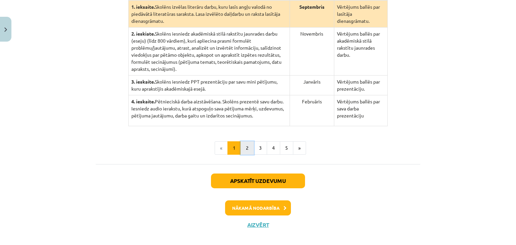
click at [245, 143] on button "2" at bounding box center [247, 148] width 13 height 13
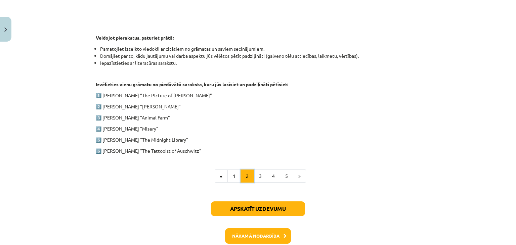
scroll to position [356, 0]
